Goal: Information Seeking & Learning: Learn about a topic

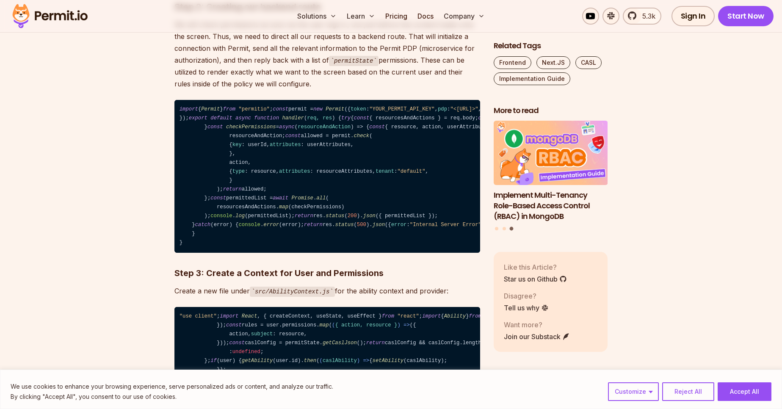
scroll to position [1309, 0]
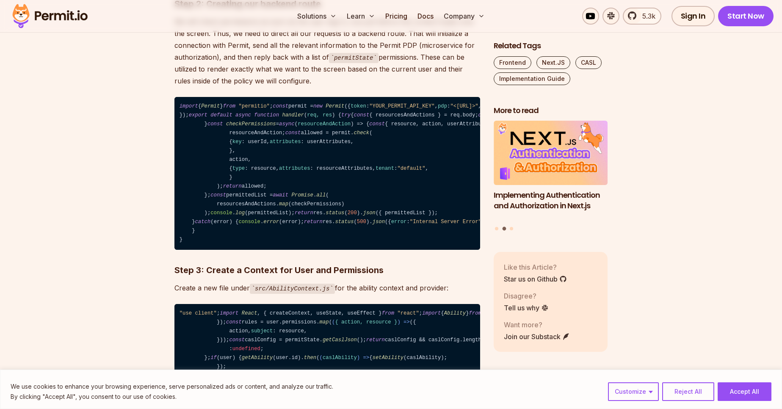
click at [212, 87] on p "We will check permissions as soon as the user logs in, but just before the cont…" at bounding box center [327, 52] width 306 height 72
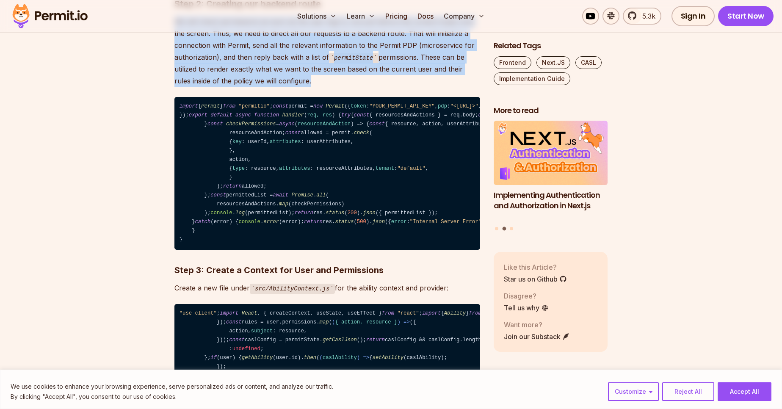
click at [212, 87] on p "We will check permissions as soon as the user logs in, but just before the cont…" at bounding box center [327, 52] width 306 height 72
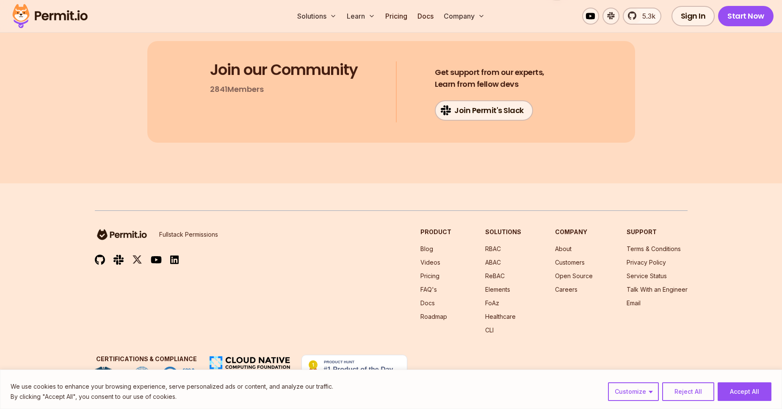
scroll to position [8167, 0]
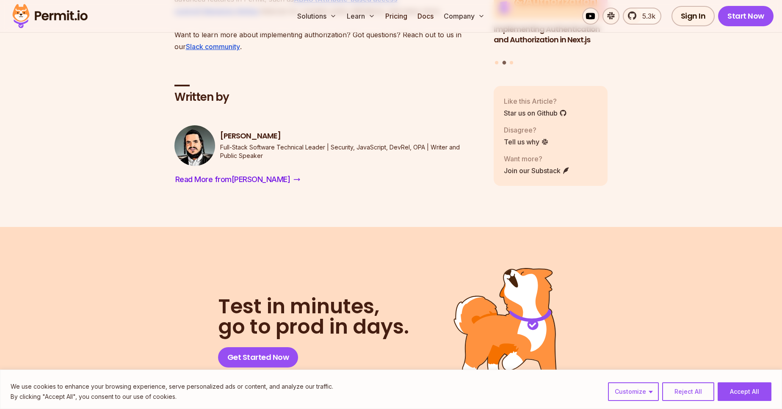
scroll to position [4810, 0]
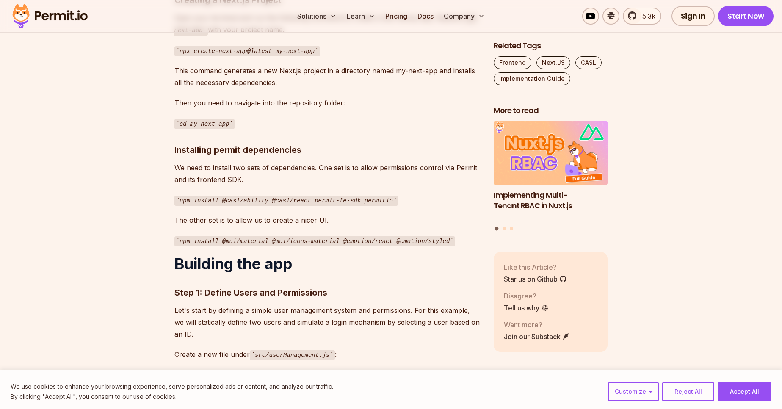
scroll to position [872, 0]
